Goal: Navigation & Orientation: Go to known website

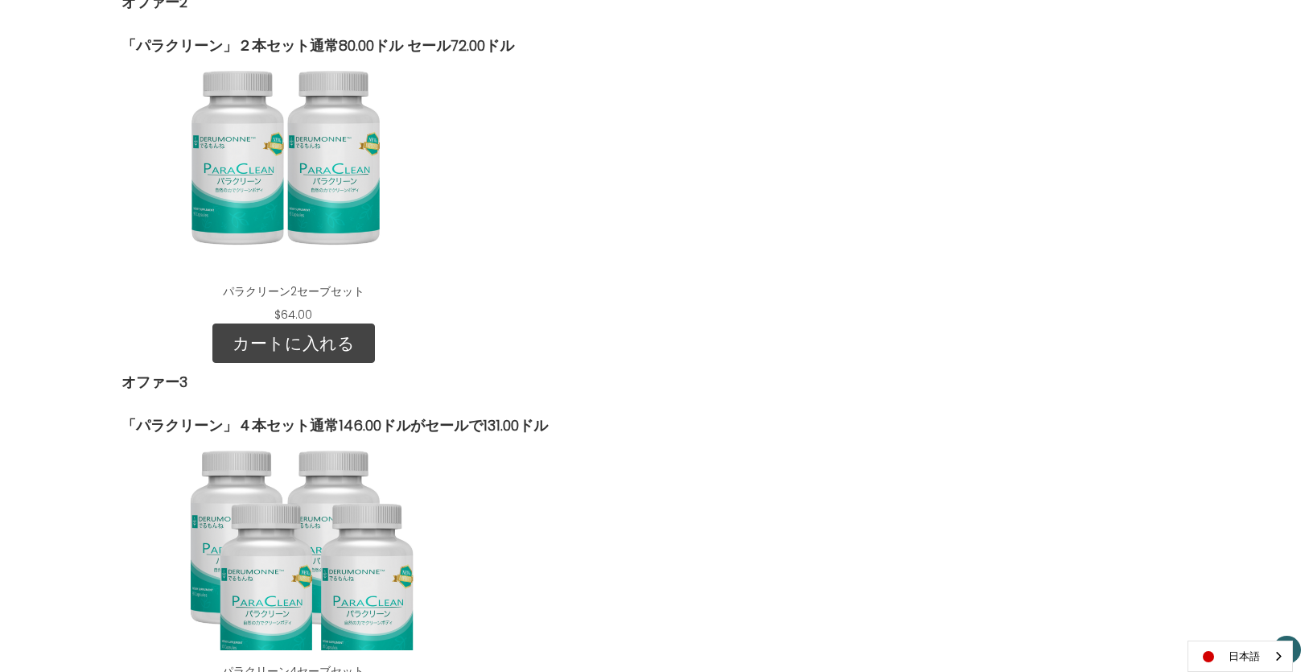
scroll to position [2346, 0]
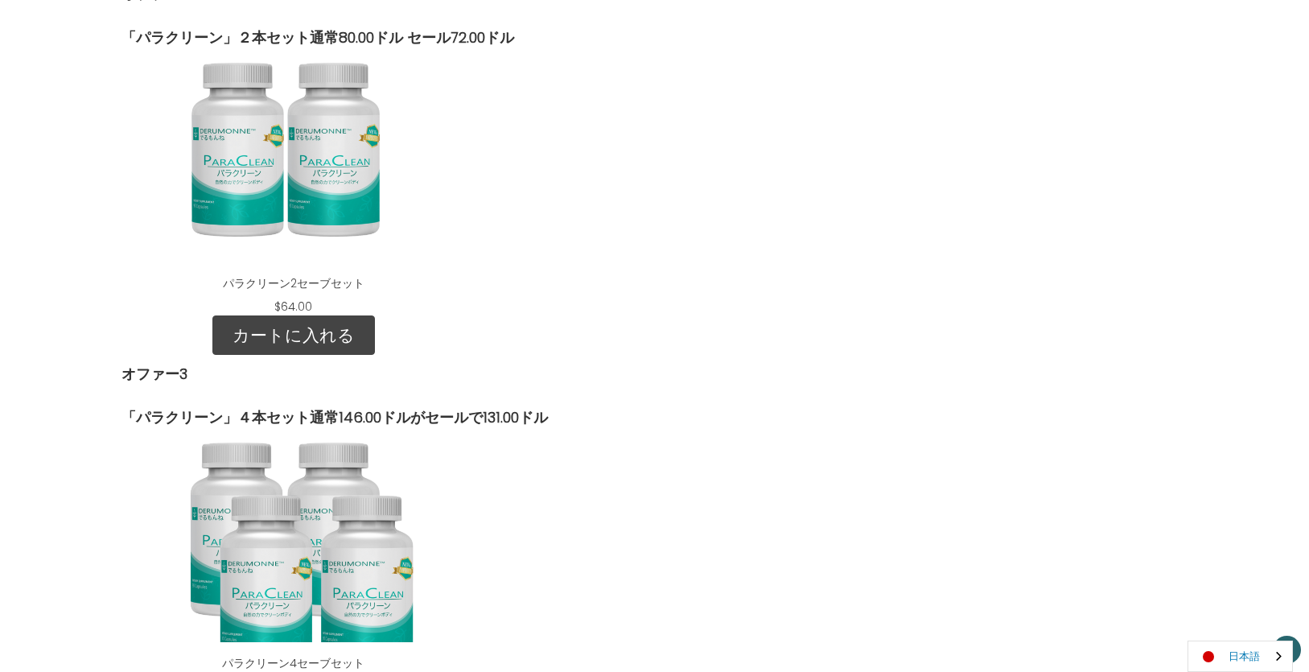
click at [1240, 656] on link "日本語" at bounding box center [1240, 656] width 104 height 30
click at [1238, 623] on link "English" at bounding box center [1232, 626] width 88 height 30
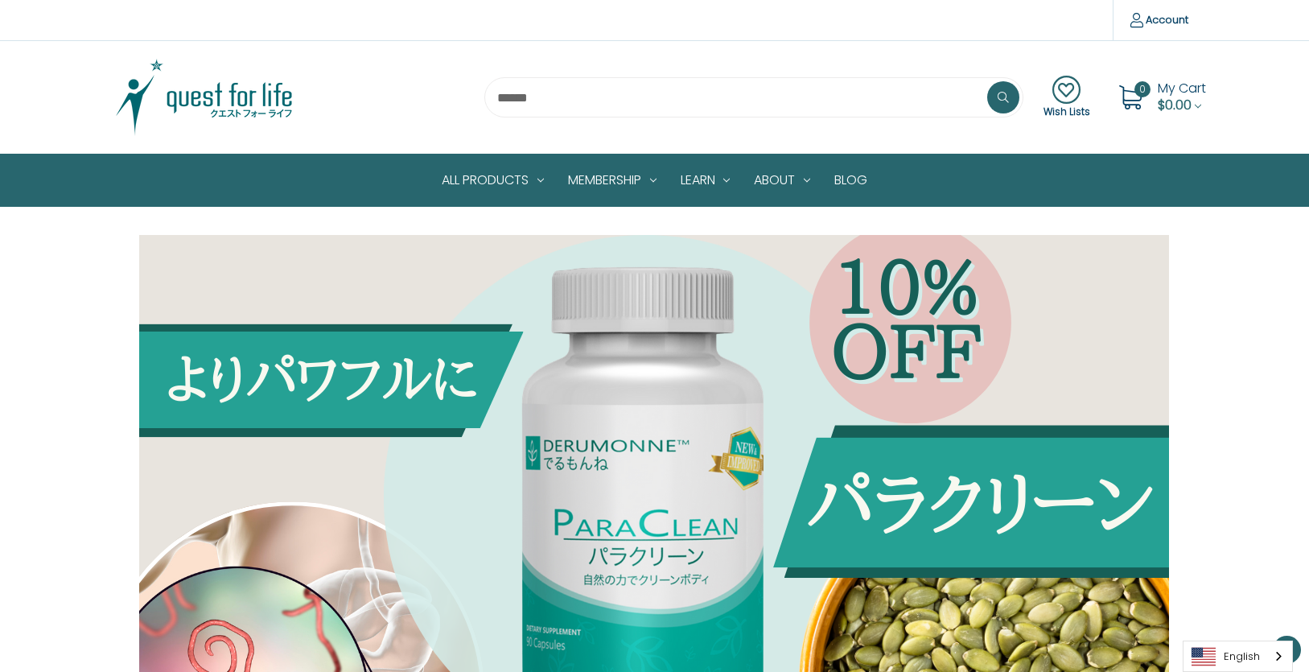
scroll to position [2338, 0]
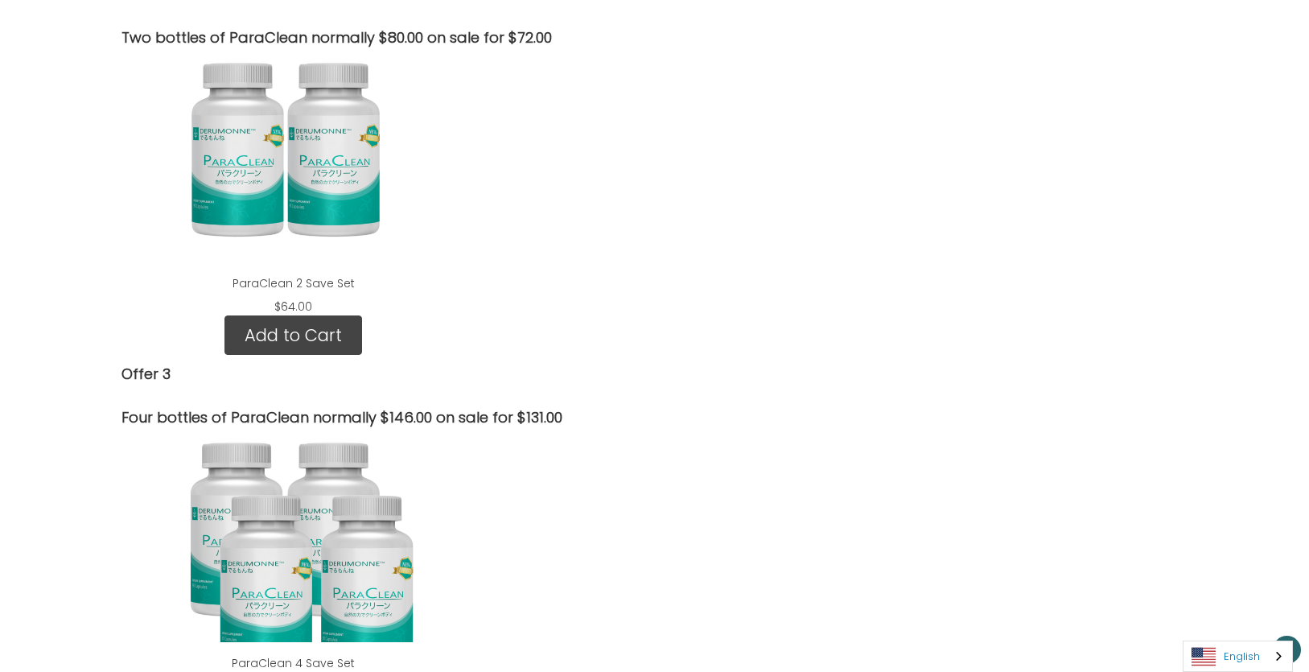
click at [1235, 651] on link "English" at bounding box center [1237, 656] width 109 height 30
click at [1220, 624] on link "日本語" at bounding box center [1225, 626] width 84 height 30
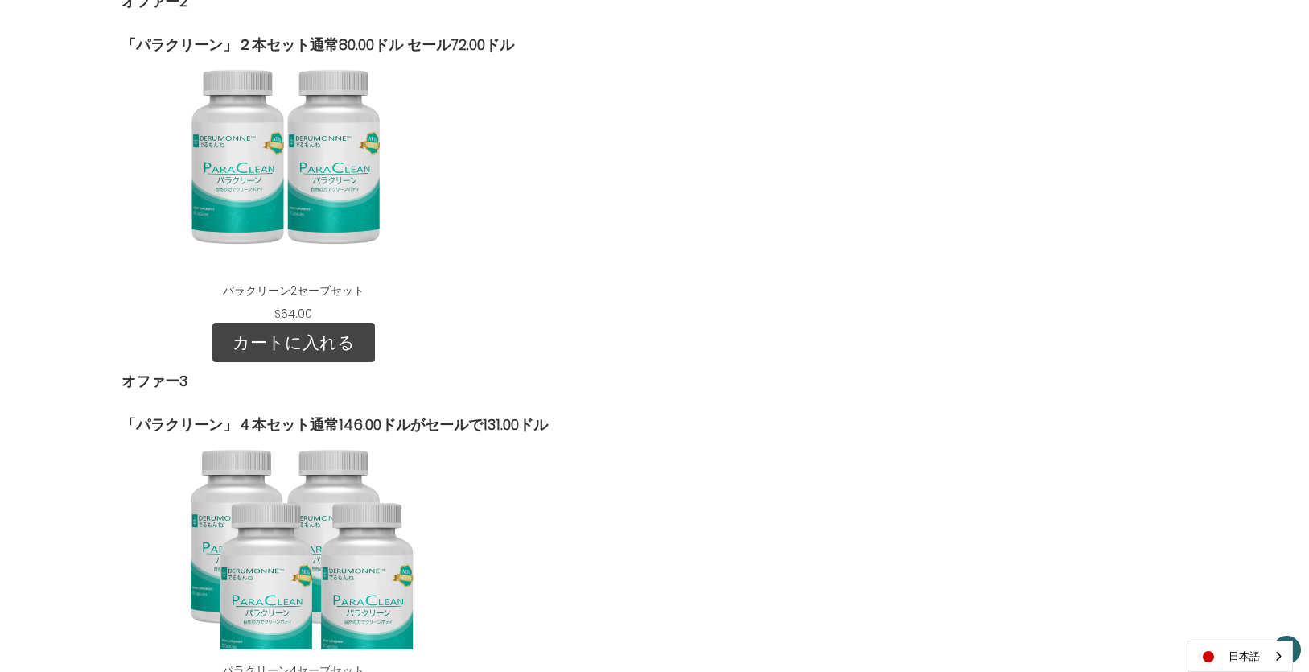
scroll to position [2346, 0]
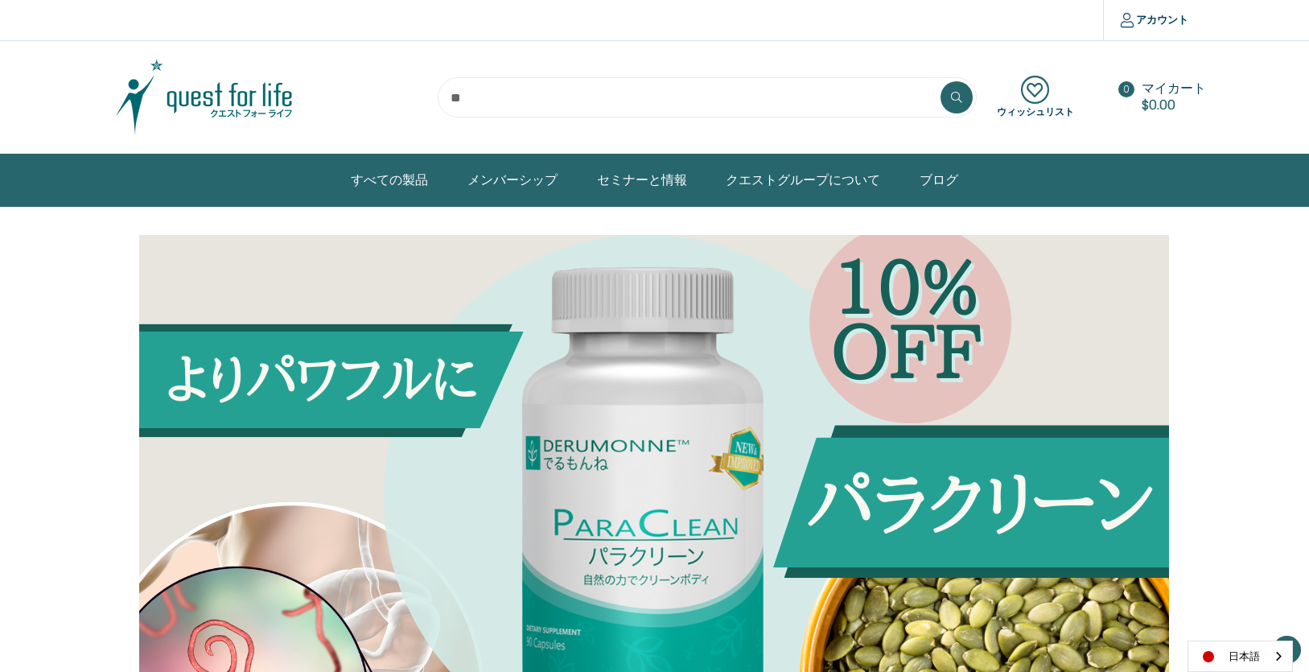
scroll to position [2346, 0]
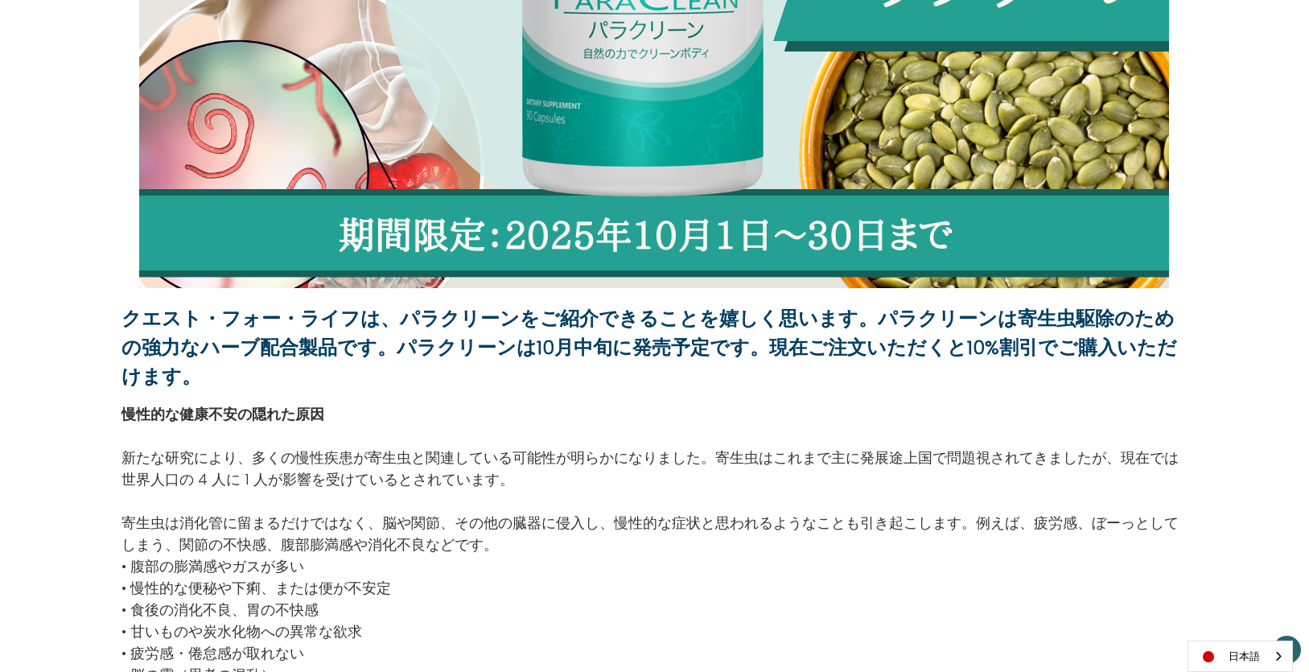
scroll to position [576, 0]
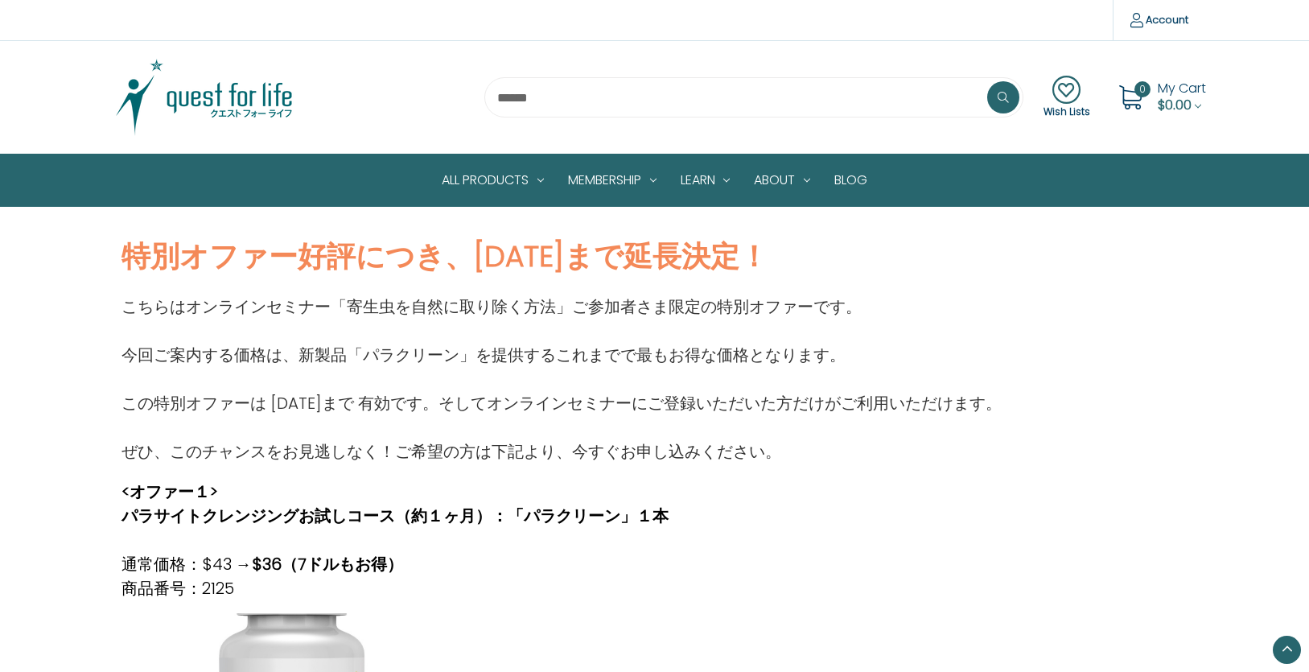
scroll to position [268, 0]
